Goal: Information Seeking & Learning: Learn about a topic

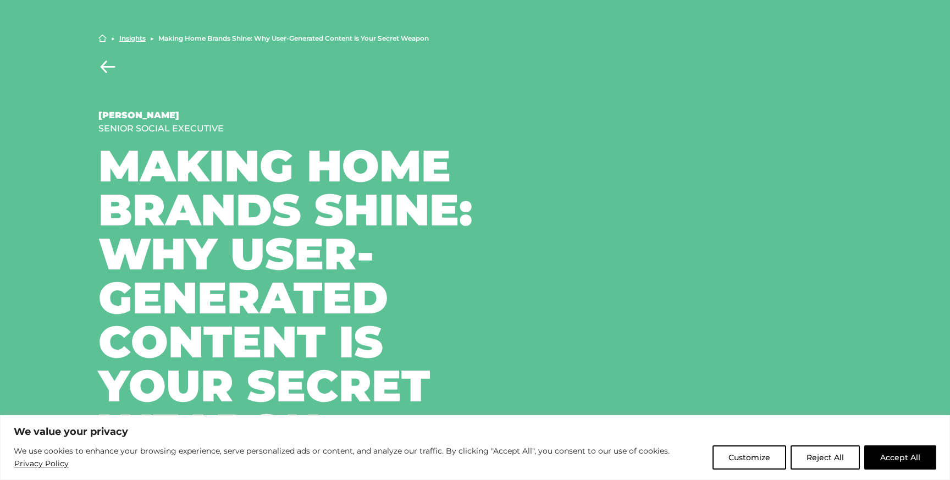
drag, startPoint x: 229, startPoint y: 128, endPoint x: 94, endPoint y: 129, distance: 135.9
click at [94, 129] on div "Home ▶︎ Insights ▶︎ Making Home Brands Shine: Why User-Generated Content is You…" at bounding box center [475, 243] width 770 height 418
copy div "Senior Social Executive"
drag, startPoint x: 161, startPoint y: 114, endPoint x: 96, endPoint y: 116, distance: 65.5
click at [96, 116] on div "Home ▶︎ Insights ▶︎ Making Home Brands Shine: Why User-Generated Content is You…" at bounding box center [475, 243] width 770 height 418
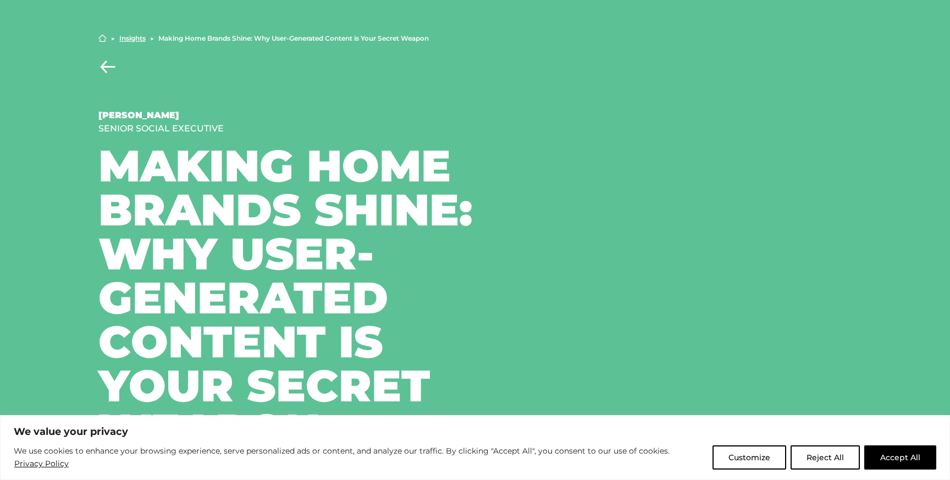
copy div "Sam Corner"
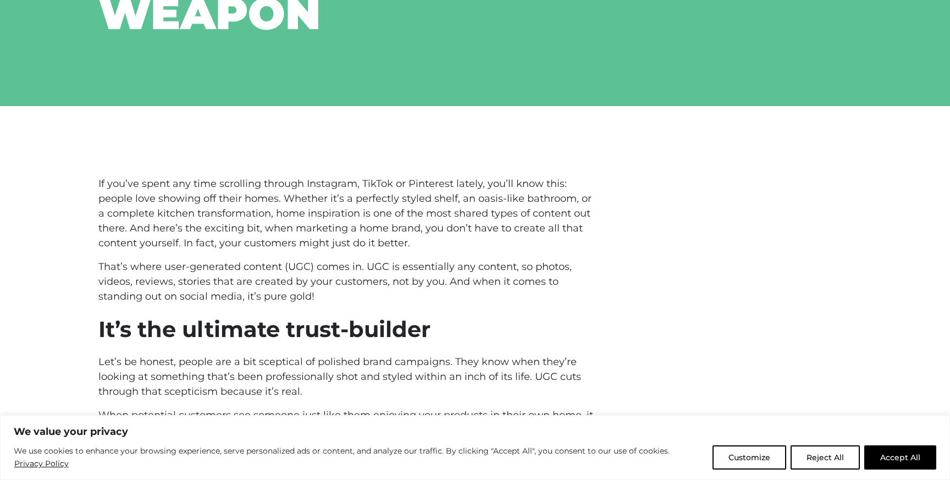
scroll to position [501, 0]
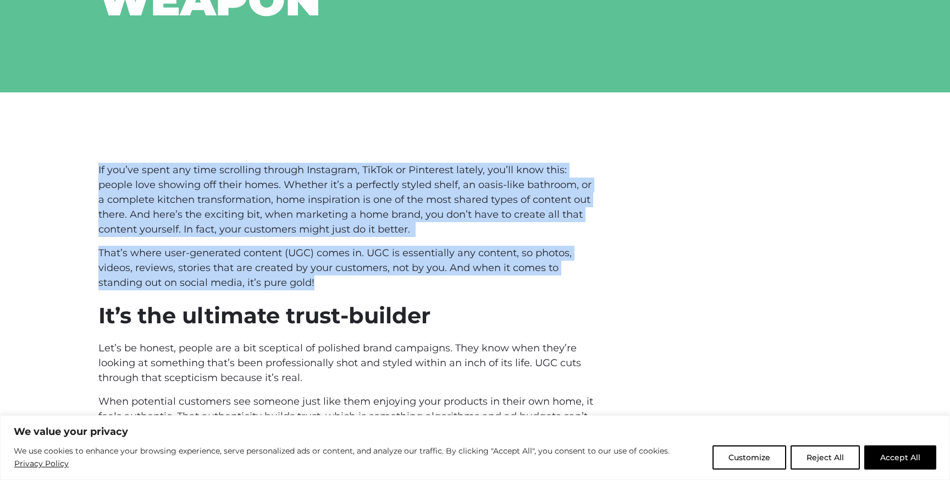
drag, startPoint x: 318, startPoint y: 237, endPoint x: 95, endPoint y: 127, distance: 248.7
copy div "If you’ve spent any time scrolling through Instagram, TikTok or Pinterest latel…"
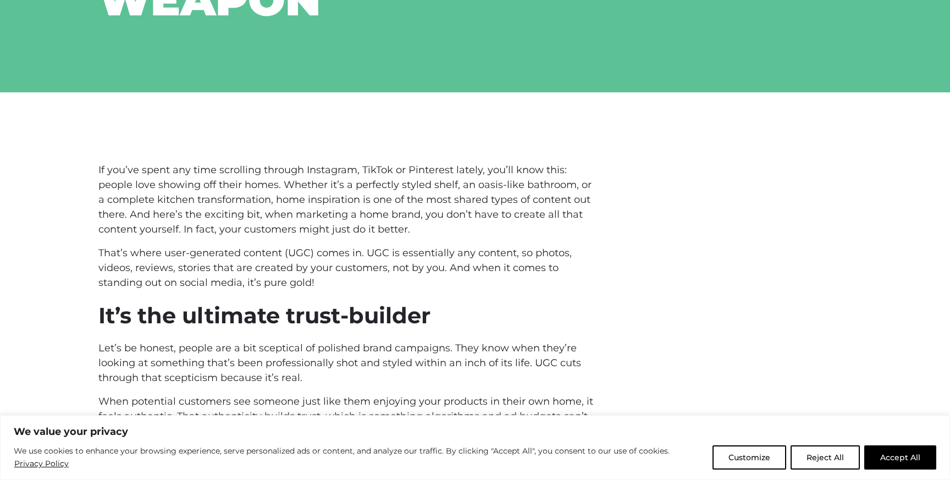
click at [304, 341] on p "Let’s be honest, people are a bit sceptical of polished brand campaigns. They k…" at bounding box center [346, 363] width 497 height 45
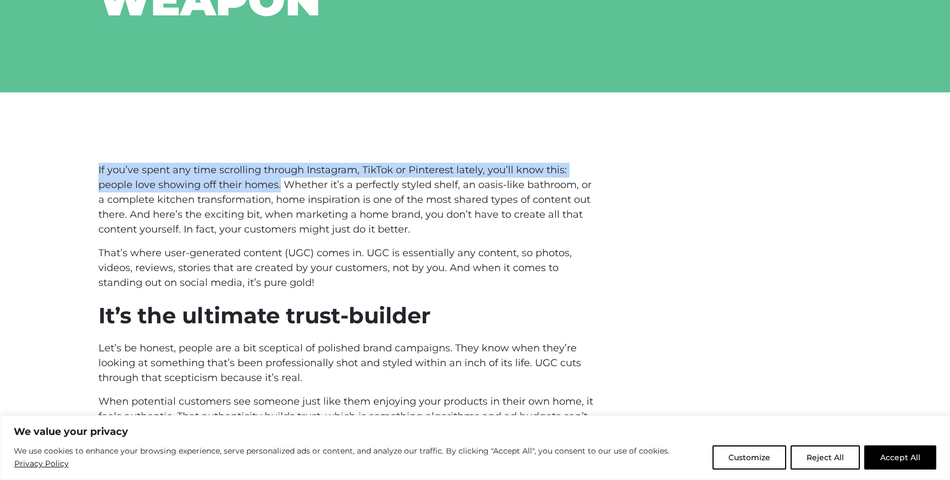
drag, startPoint x: 281, startPoint y: 145, endPoint x: 92, endPoint y: 128, distance: 189.4
copy span "If you’ve spent any time scrolling through Instagram, TikTok or Pinterest latel…"
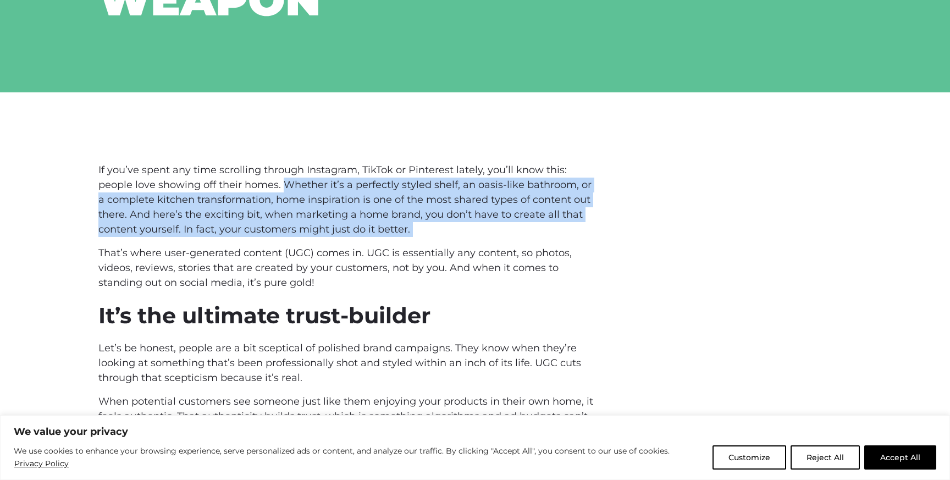
drag, startPoint x: 283, startPoint y: 143, endPoint x: 416, endPoint y: 188, distance: 140.4
click at [416, 188] on p "If you’ve spent any time scrolling through Instagram, TikTok or Pinterest latel…" at bounding box center [346, 200] width 497 height 74
copy p "Whether it’s a perfectly styled shelf, an oasis-like bathroom, or a complete ki…"
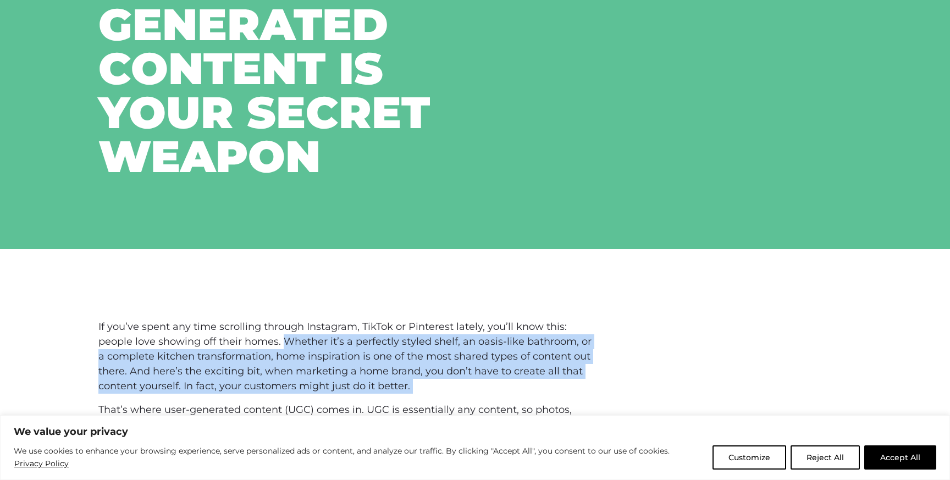
scroll to position [0, 0]
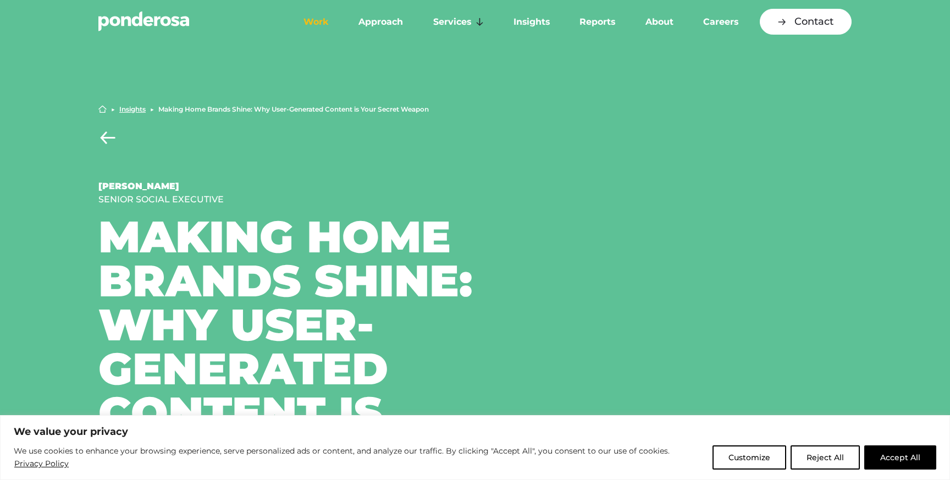
click at [325, 25] on link "Work" at bounding box center [316, 21] width 51 height 23
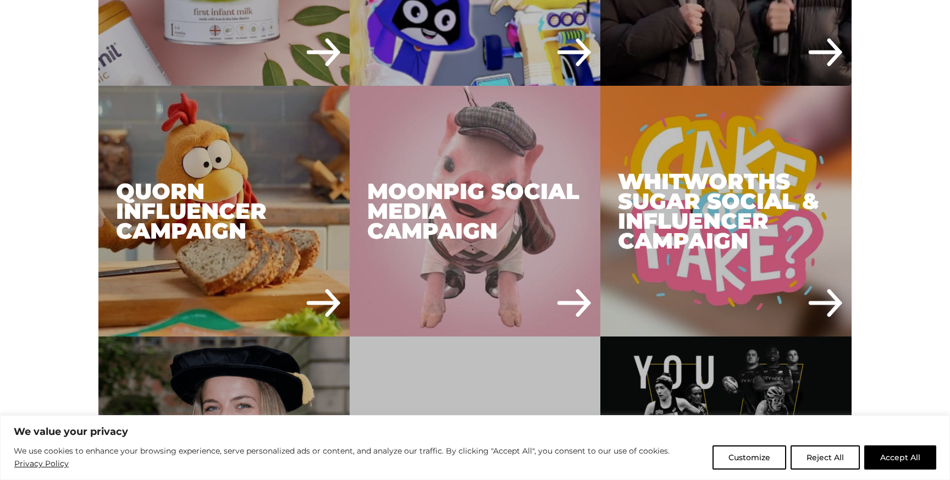
scroll to position [1836, 0]
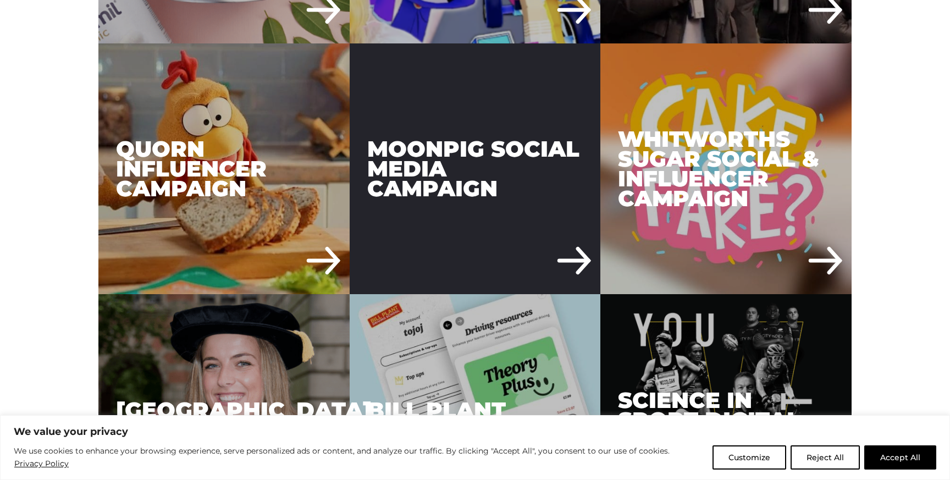
click at [562, 201] on div "Moonpig Social Media Campaign" at bounding box center [475, 168] width 251 height 251
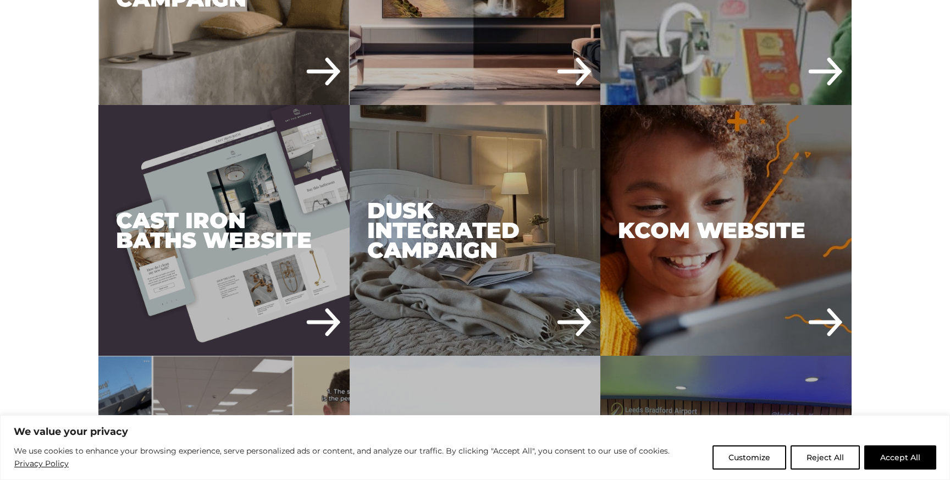
scroll to position [884, 0]
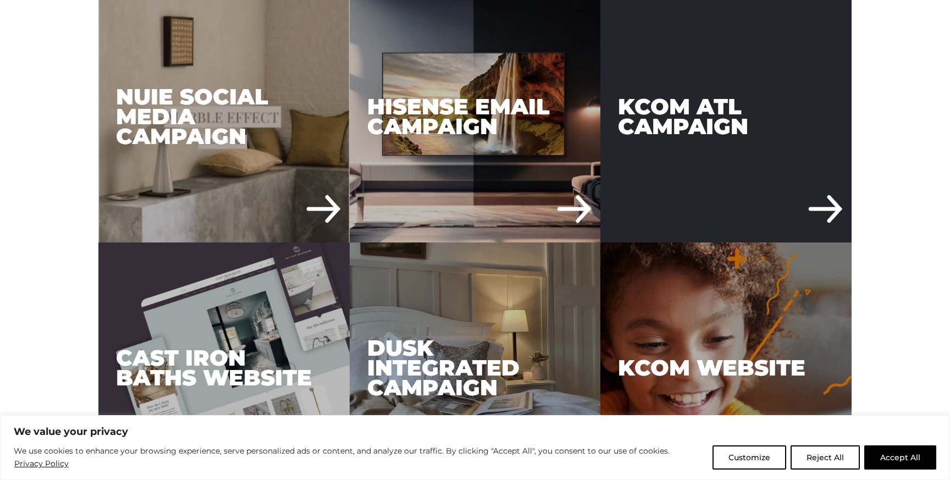
click at [766, 130] on div "KCOM ATL Campaign" at bounding box center [726, 116] width 251 height 251
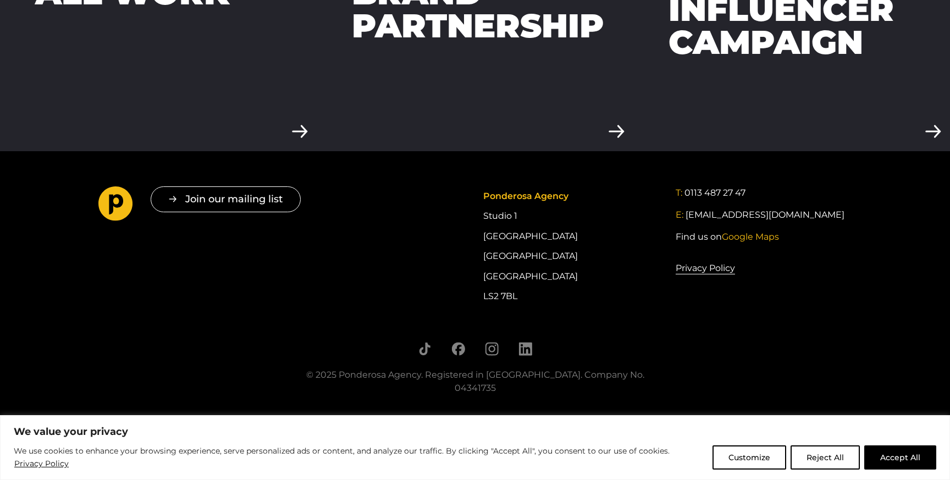
scroll to position [2494, 0]
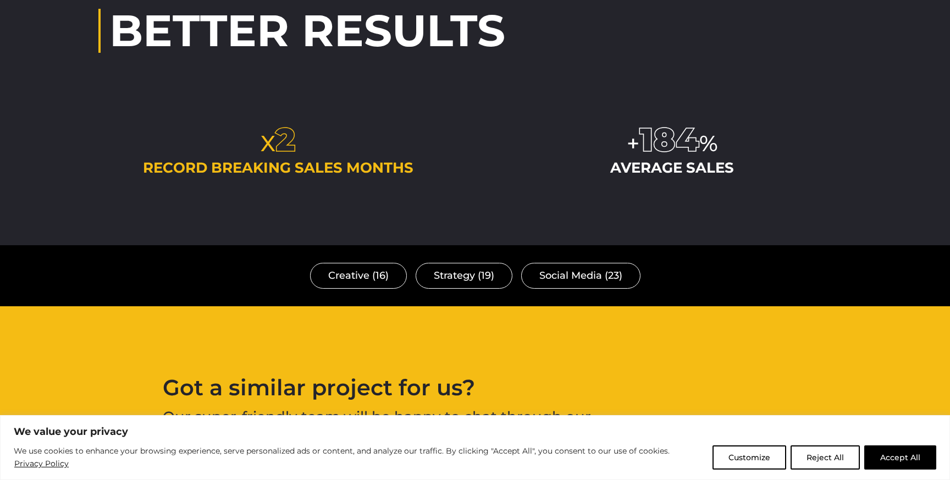
scroll to position [2964, 0]
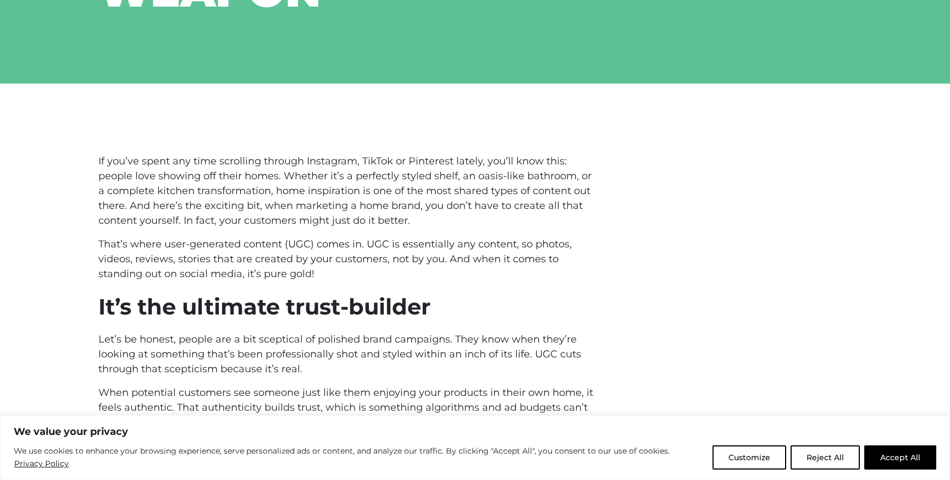
scroll to position [502, 0]
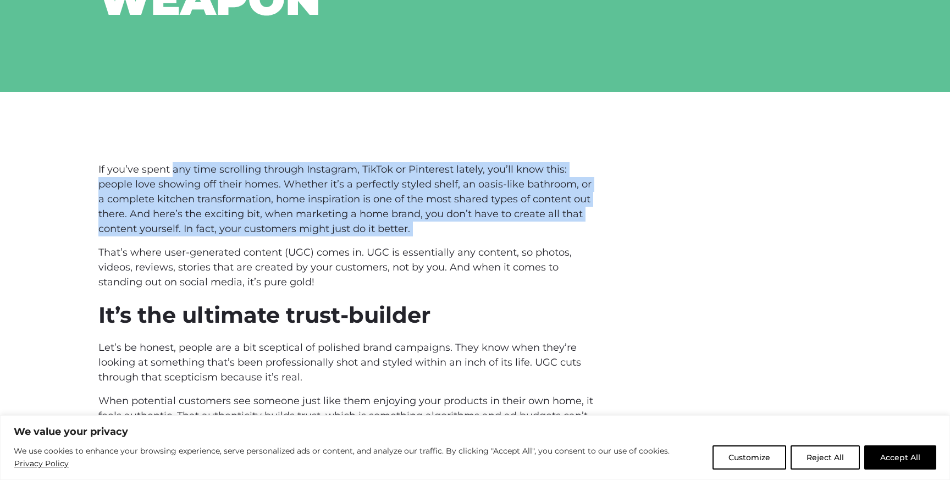
drag, startPoint x: 418, startPoint y: 183, endPoint x: 173, endPoint y: 131, distance: 250.3
click at [173, 162] on p "If you’ve spent any time scrolling through Instagram, TikTok or Pinterest latel…" at bounding box center [346, 199] width 497 height 74
click at [255, 163] on span "If you’ve spent any time scrolling through Instagram, TikTok or Pinterest latel…" at bounding box center [344, 199] width 493 height 72
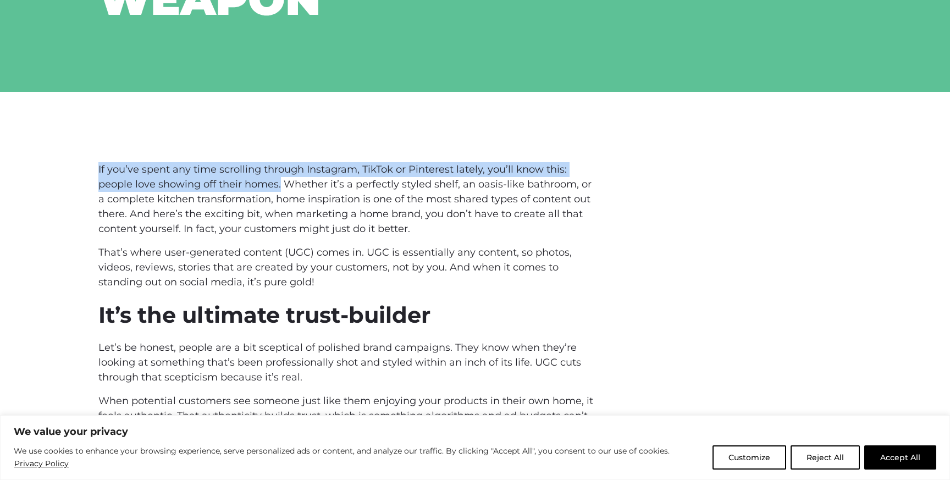
drag, startPoint x: 280, startPoint y: 140, endPoint x: 112, endPoint y: 118, distance: 169.7
click at [112, 162] on p "If you’ve spent any time scrolling through Instagram, TikTok or Pinterest latel…" at bounding box center [346, 199] width 497 height 74
copy span "If you’ve spent any time scrolling through Instagram, TikTok or Pinterest latel…"
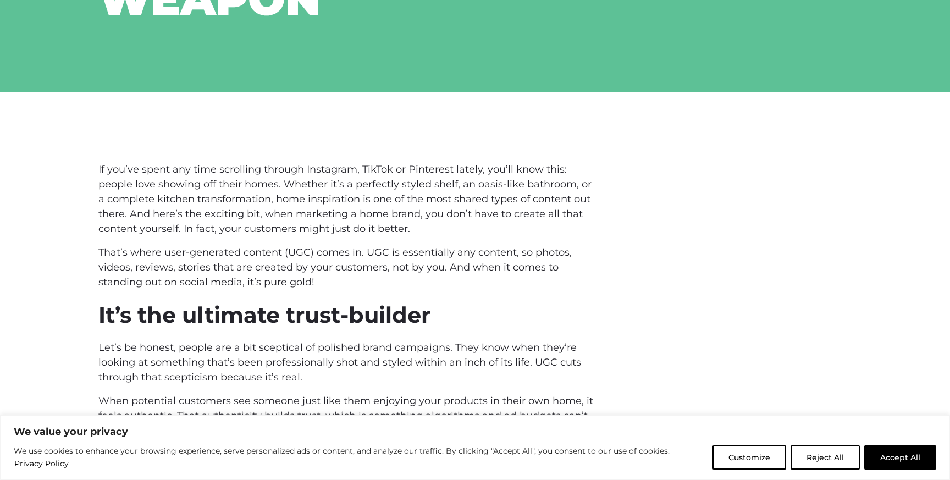
click at [456, 436] on div "We value your privacy We use cookies to enhance your browsing experience, serve…" at bounding box center [475, 448] width 923 height 46
